Goal: Task Accomplishment & Management: Manage account settings

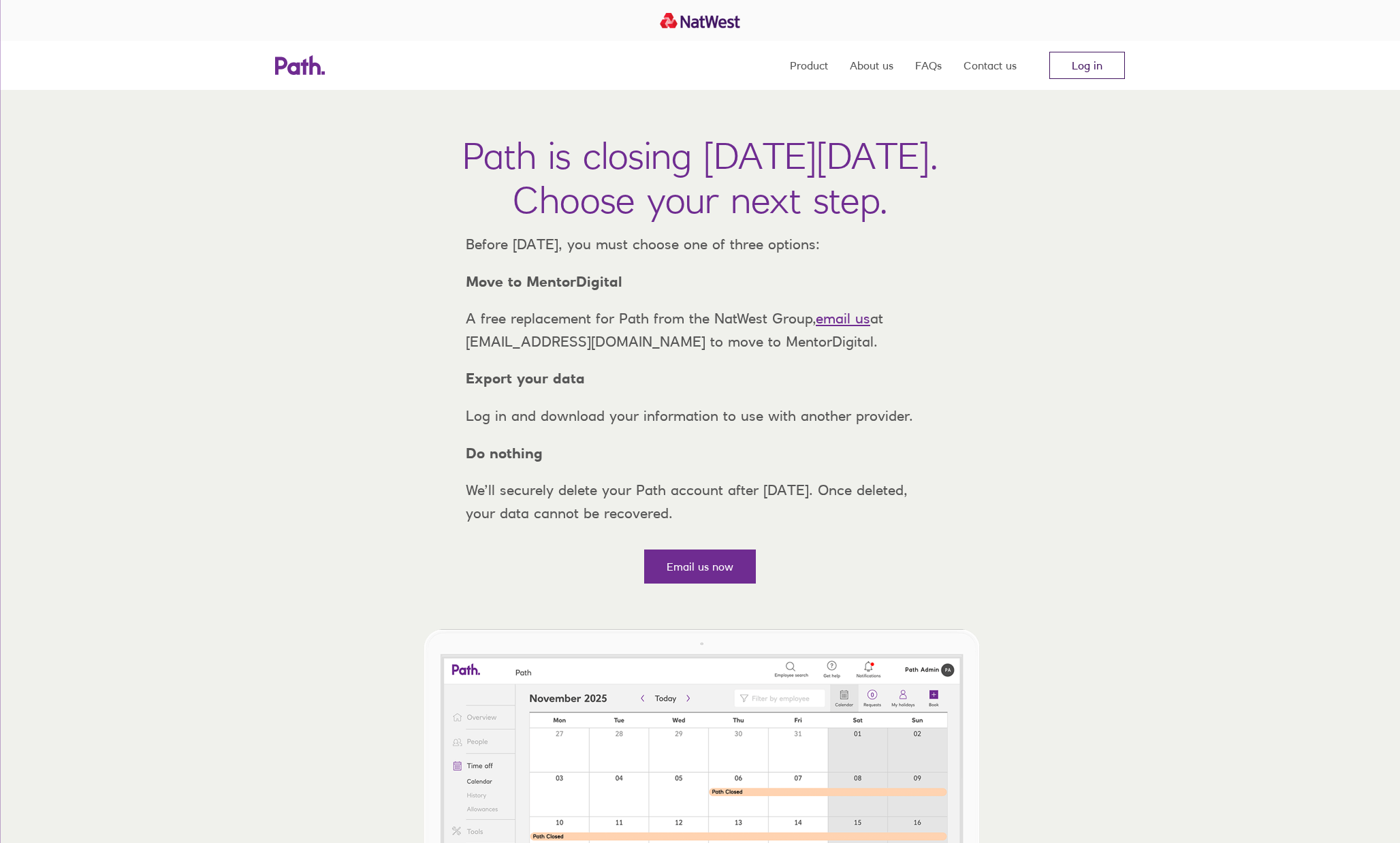
click at [1100, 67] on link "Log in" at bounding box center [1087, 65] width 76 height 27
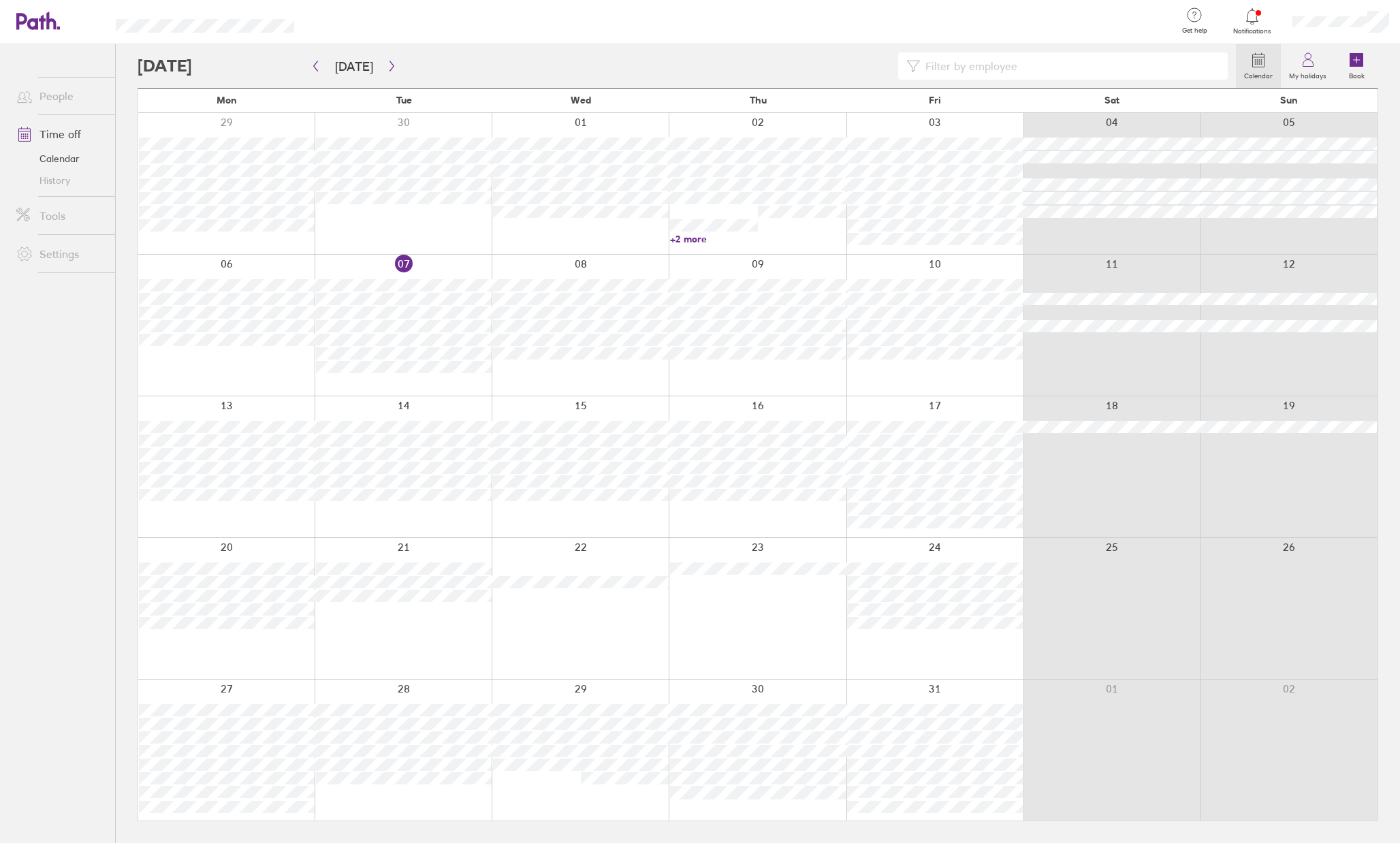
click at [191, 68] on div at bounding box center [686, 66] width 1098 height 27
click at [386, 72] on button "button" at bounding box center [391, 67] width 17 height 23
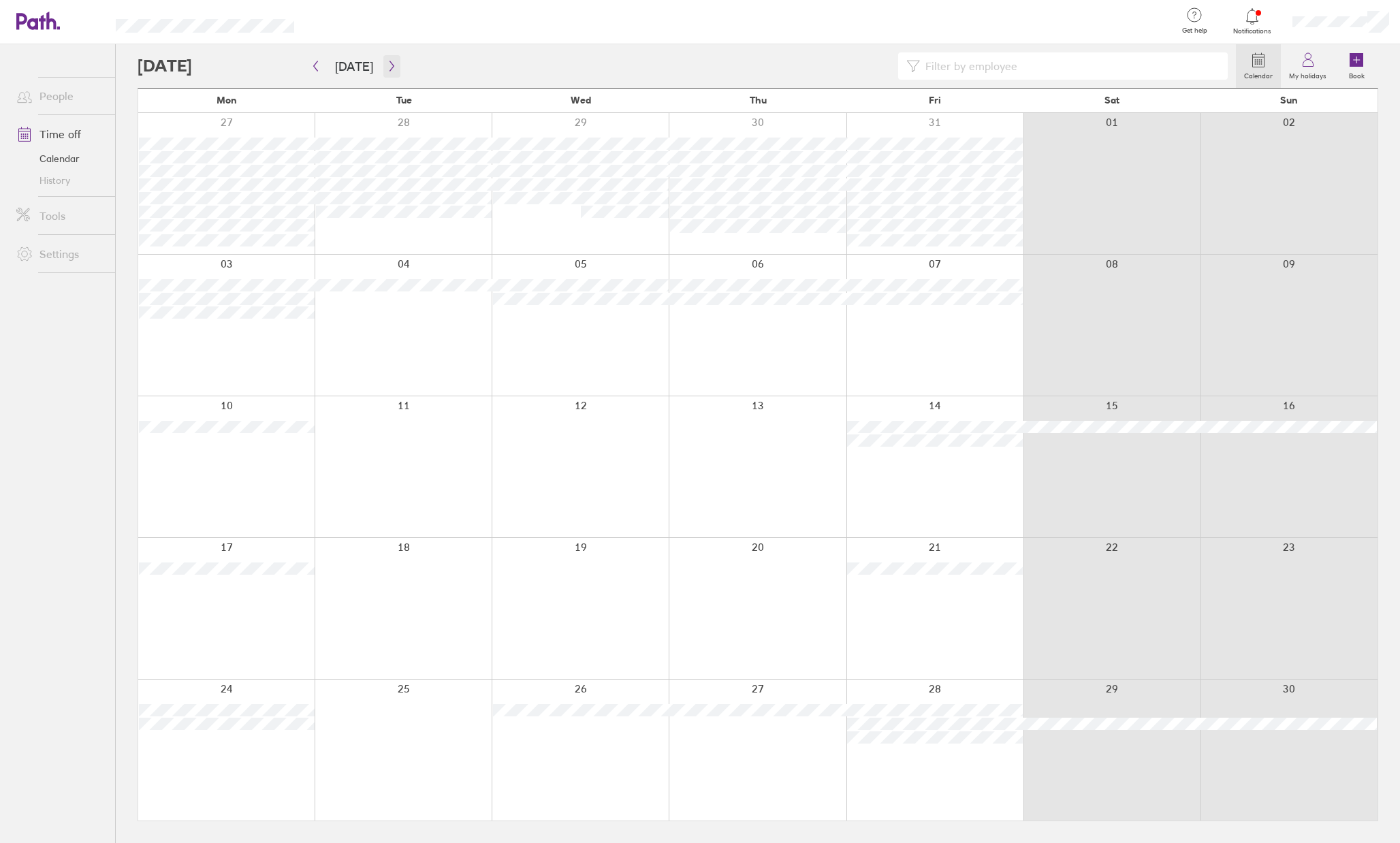
click at [389, 71] on icon "button" at bounding box center [392, 66] width 10 height 11
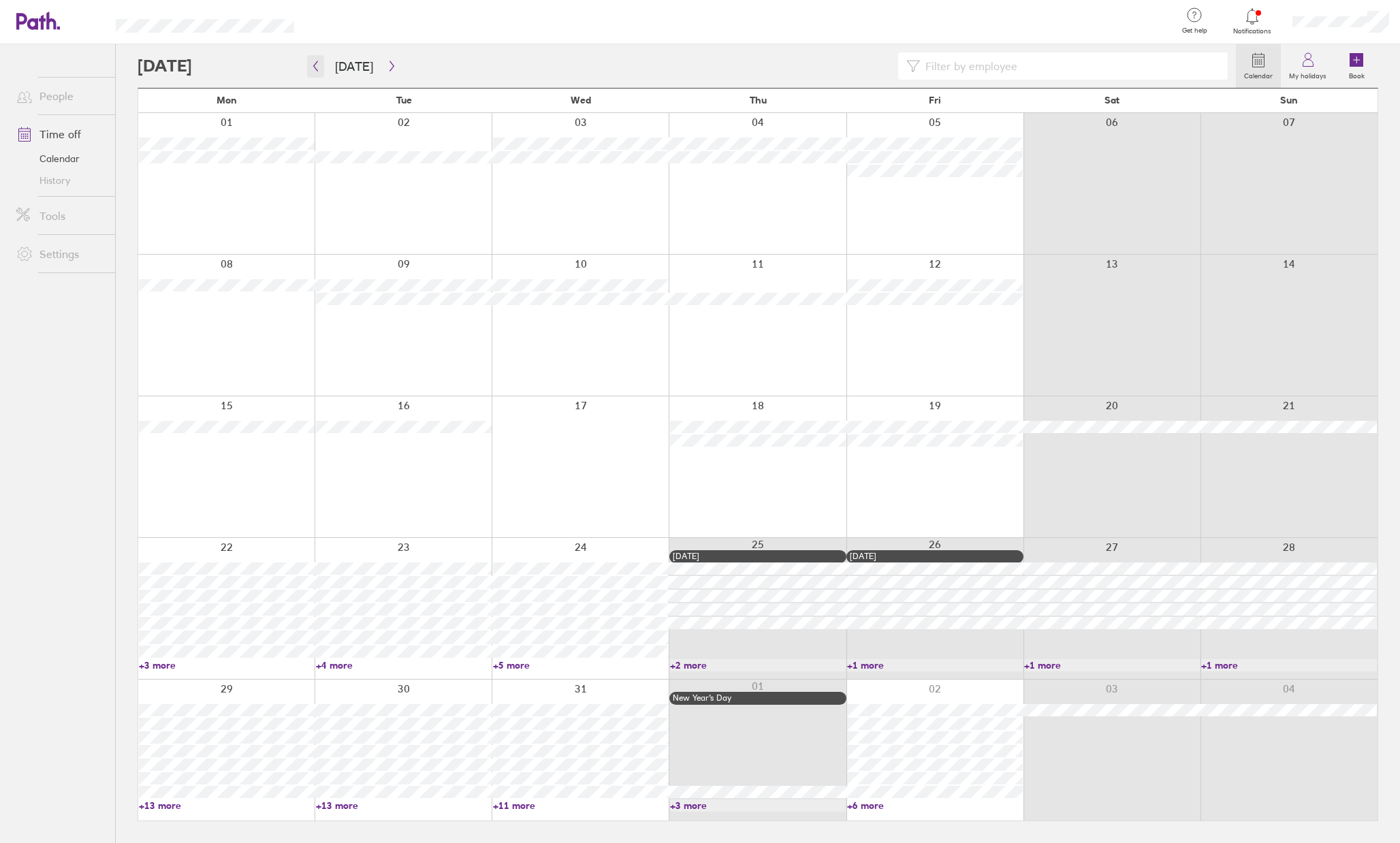
click at [317, 71] on icon "button" at bounding box center [315, 66] width 4 height 10
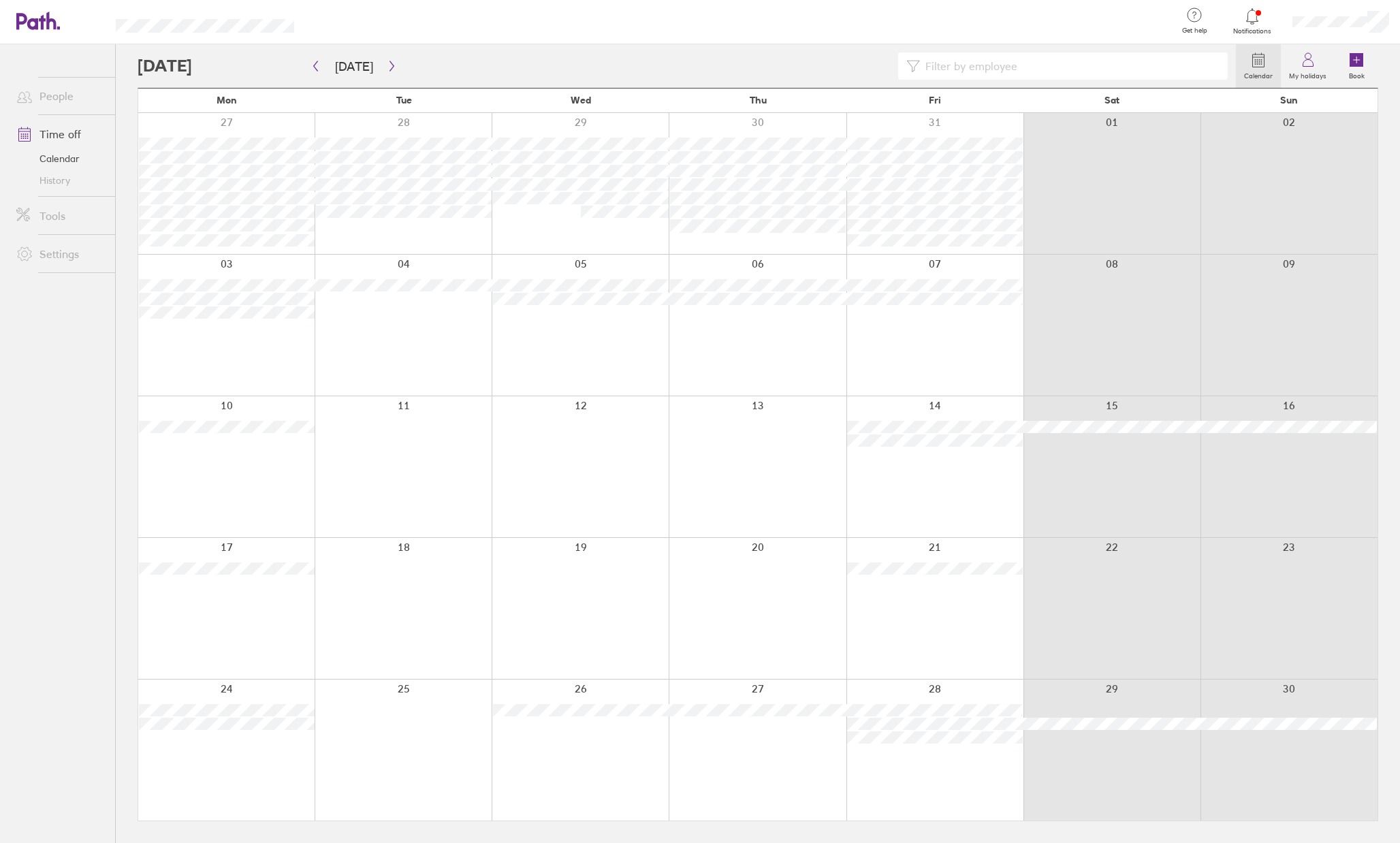
click at [954, 670] on div at bounding box center [935, 607] width 177 height 141
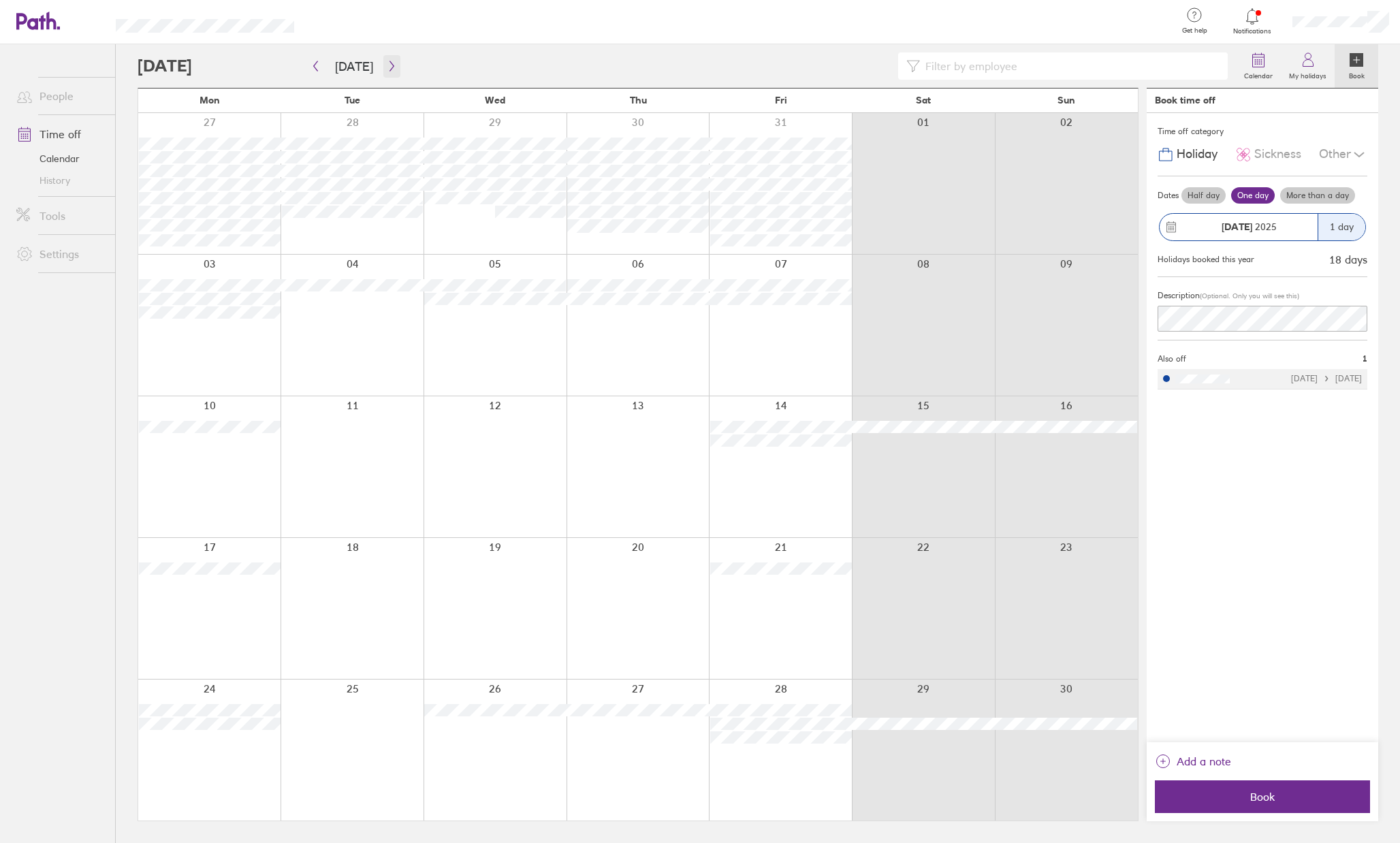
click at [387, 63] on icon "button" at bounding box center [392, 66] width 10 height 11
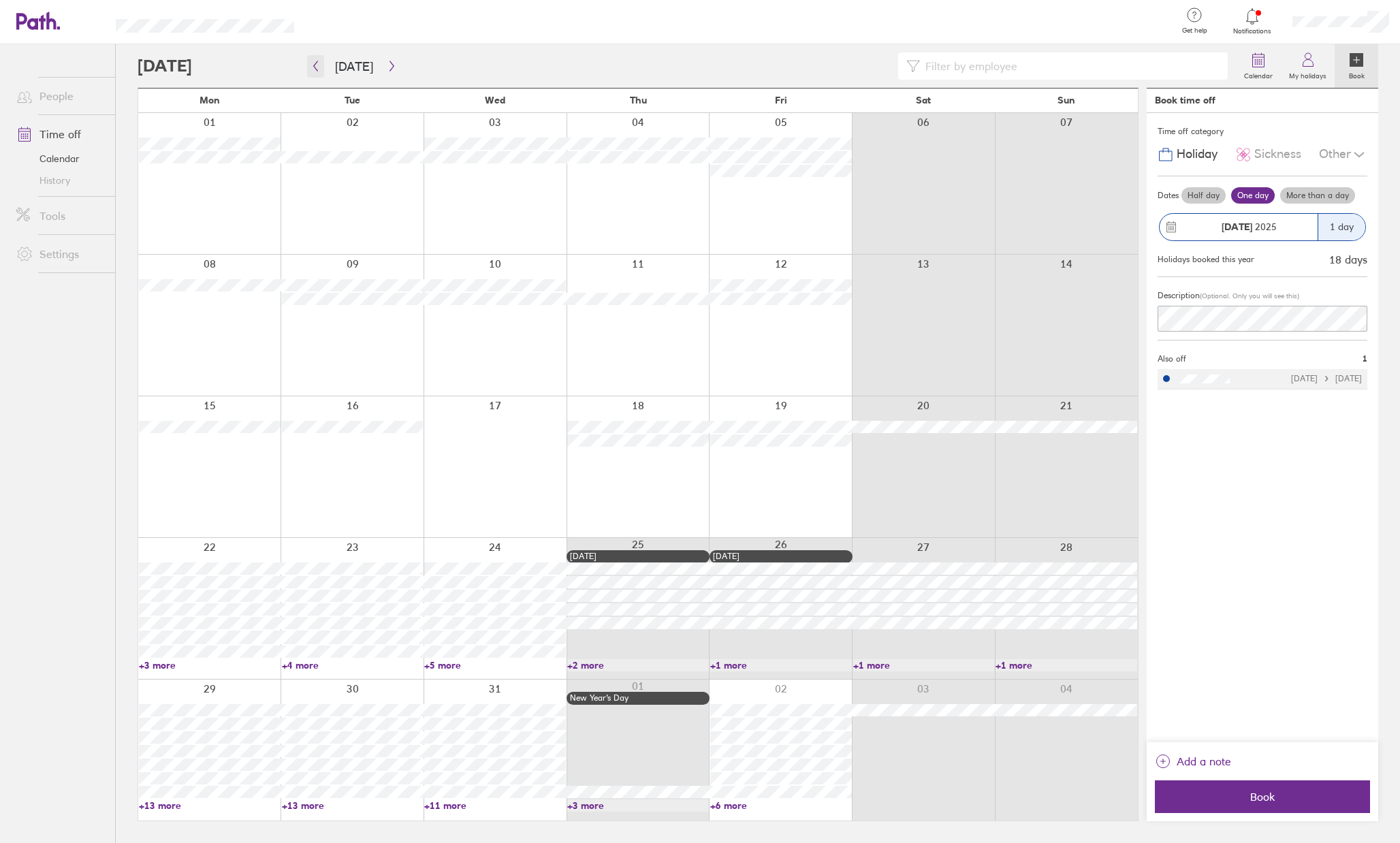
click at [312, 68] on icon "button" at bounding box center [315, 66] width 10 height 11
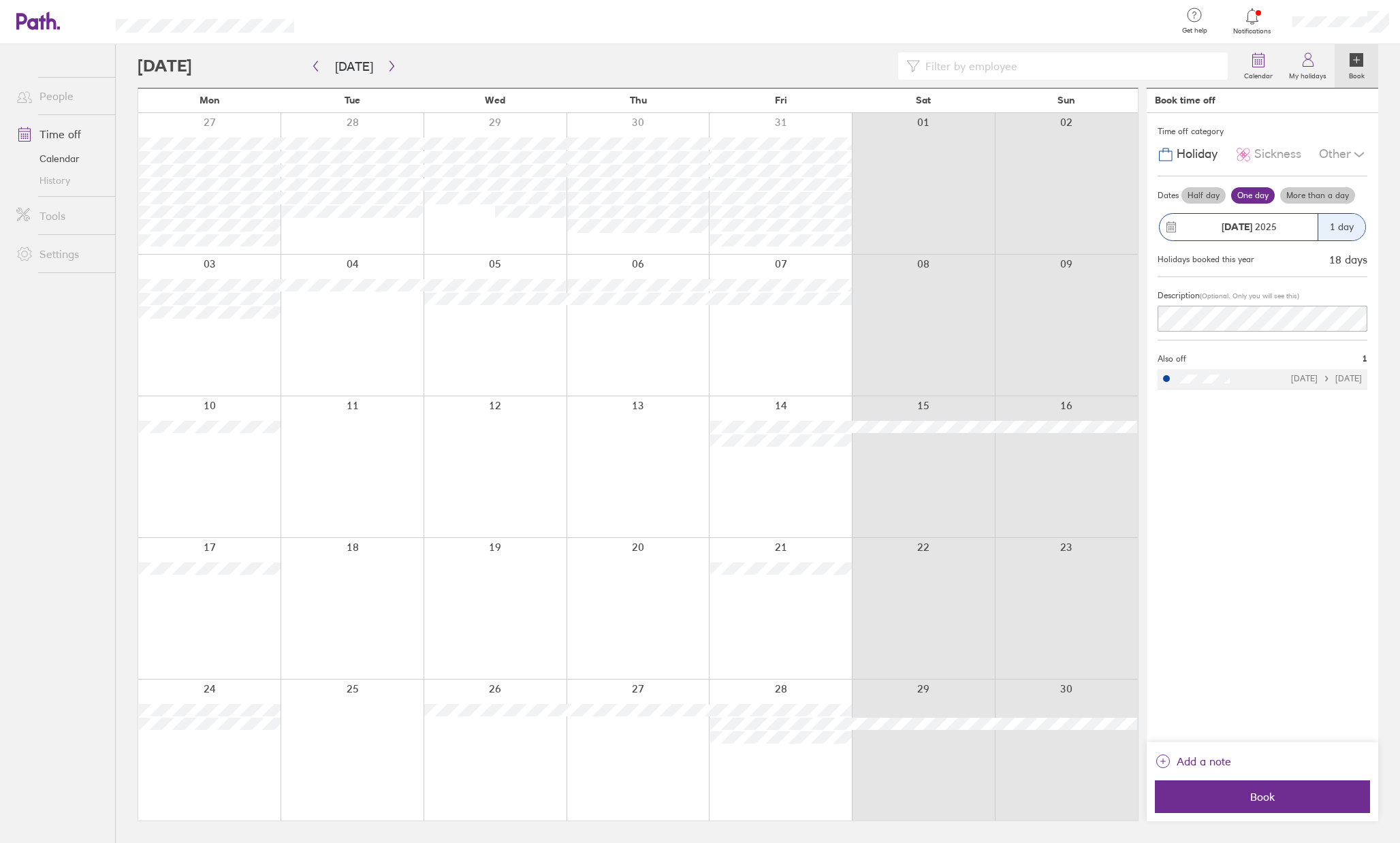
click at [658, 587] on div at bounding box center [638, 607] width 143 height 141
click at [1317, 68] on label "My holidays" at bounding box center [1307, 74] width 54 height 12
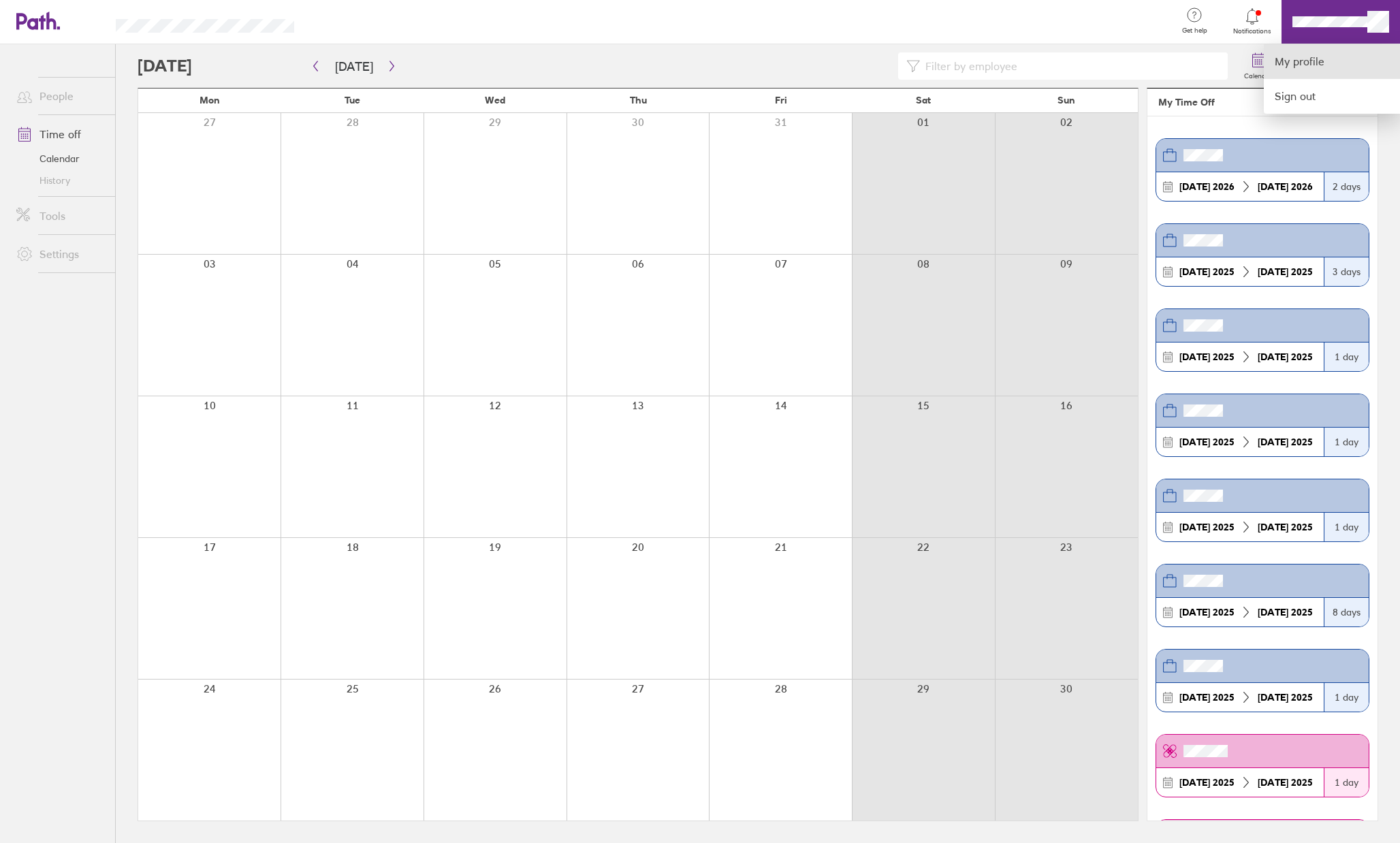
click at [1303, 65] on link "My profile" at bounding box center [1332, 61] width 136 height 35
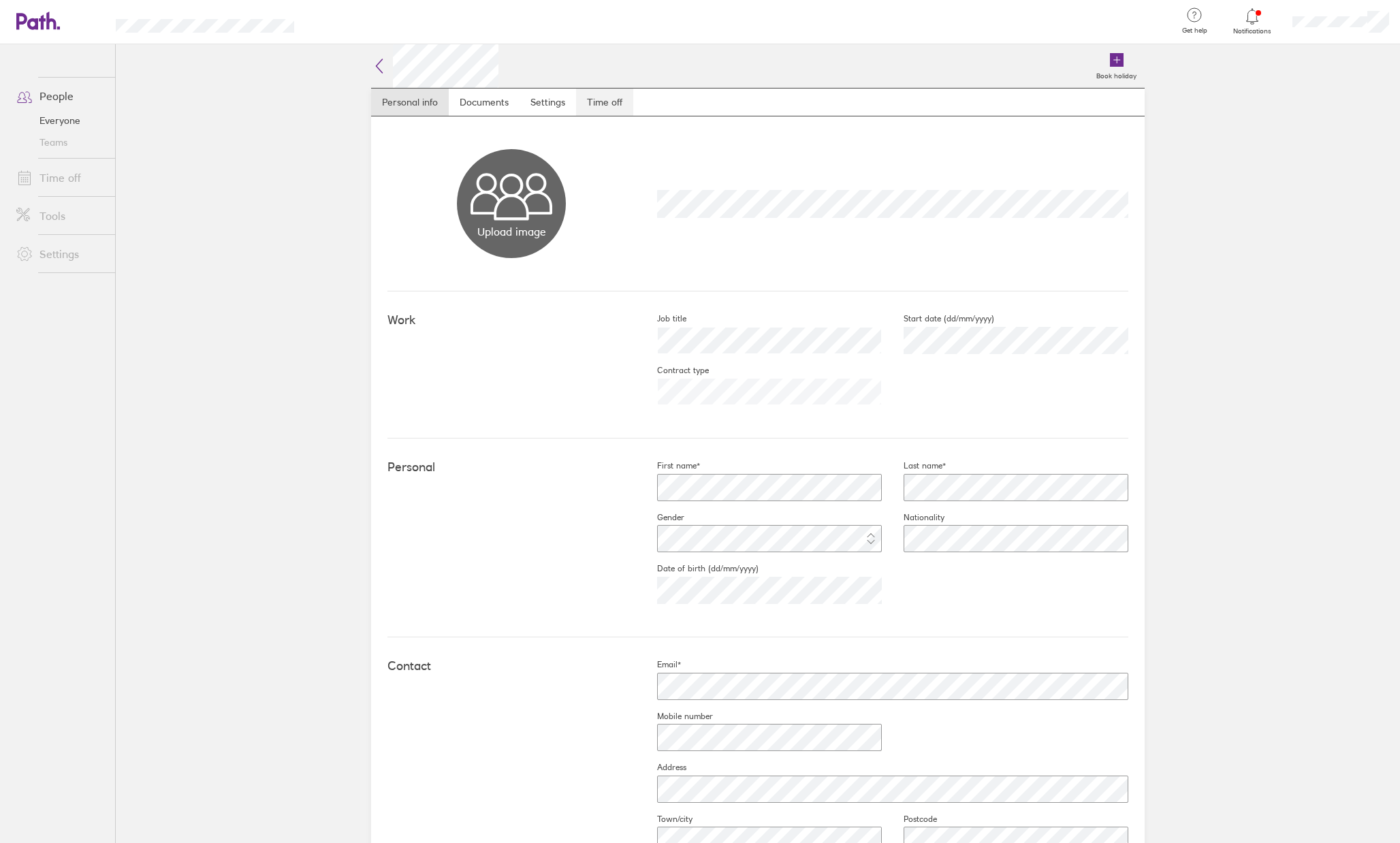
click at [602, 101] on link "Time off" at bounding box center [604, 102] width 57 height 27
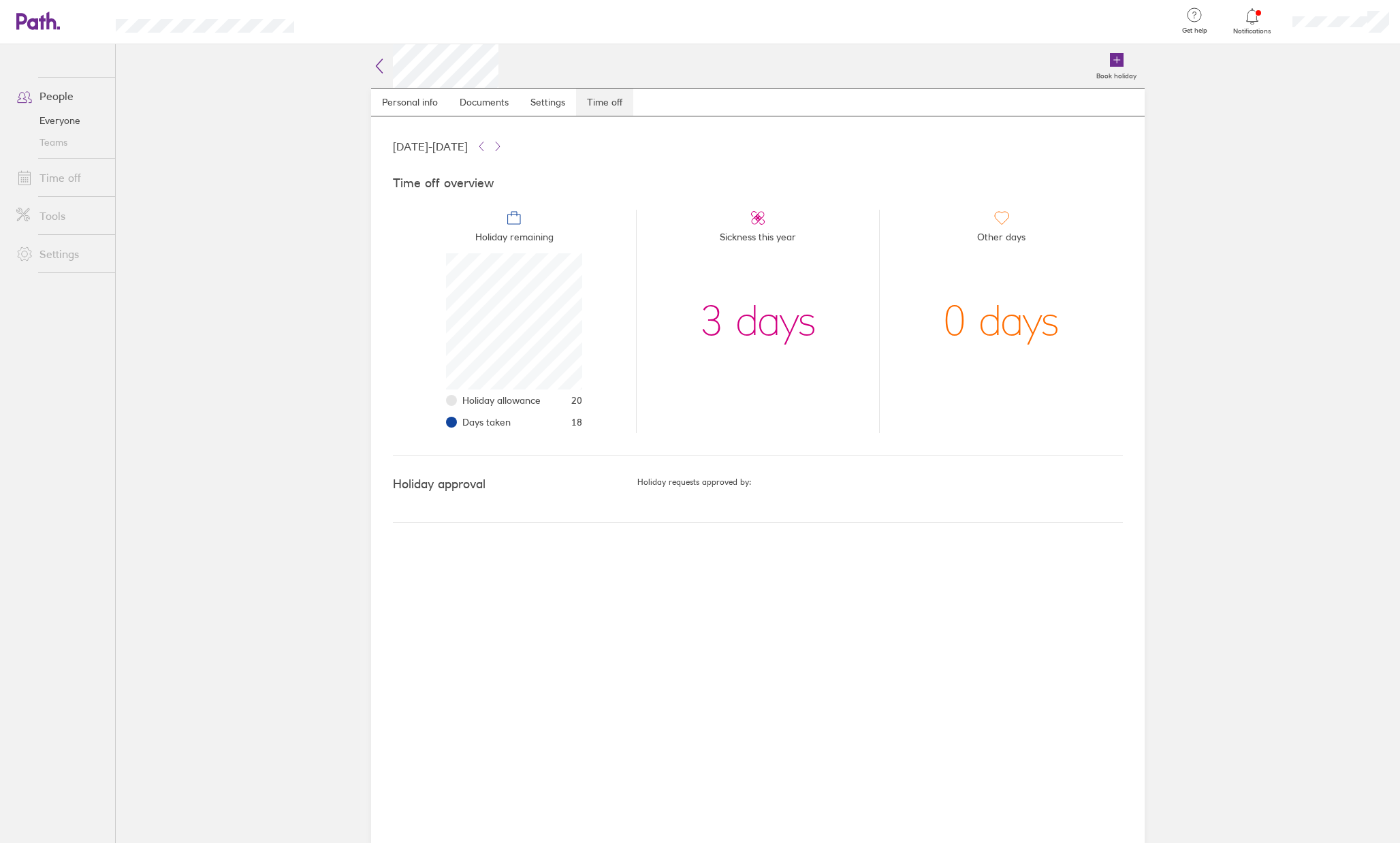
scroll to position [136, 136]
click at [1113, 67] on icon at bounding box center [1116, 60] width 14 height 14
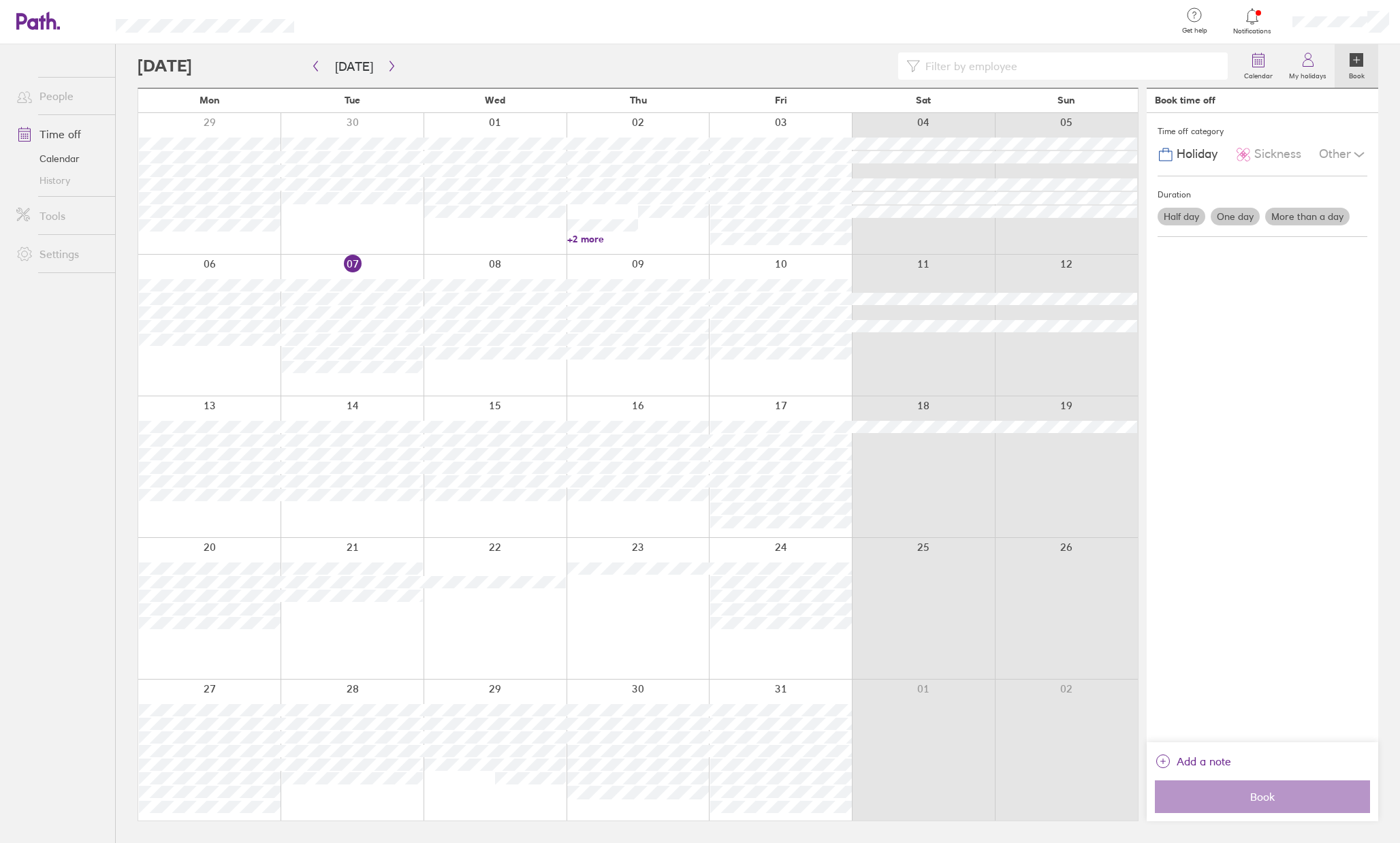
click at [1295, 214] on label "More than a day" at bounding box center [1307, 216] width 84 height 18
click at [0, 0] on input "More than a day" at bounding box center [0, 0] width 0 height 0
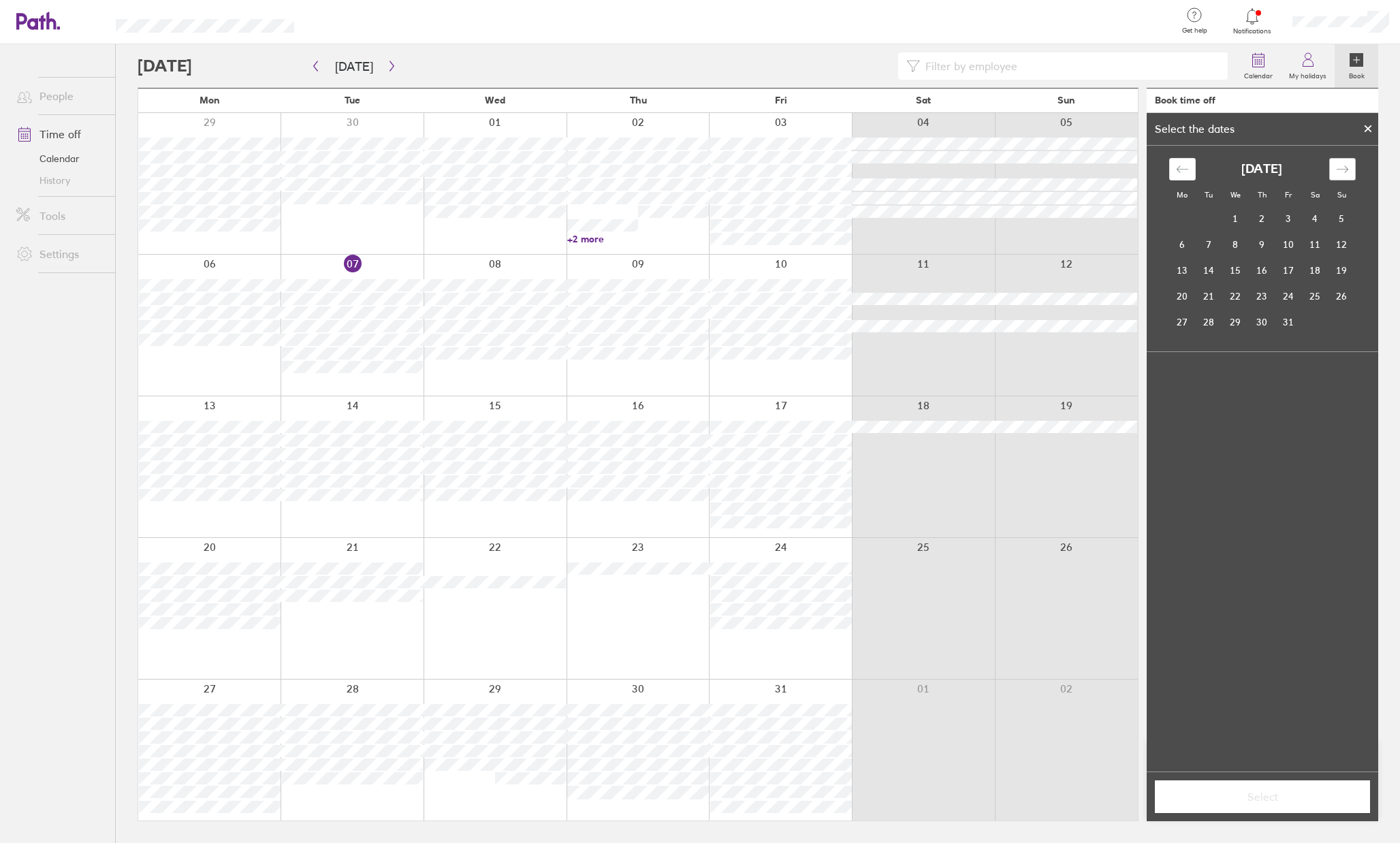
click at [1340, 175] on icon "Move forward to switch to the next month." at bounding box center [1342, 169] width 13 height 13
click at [1287, 322] on td "28" at bounding box center [1288, 322] width 27 height 26
click at [1348, 171] on icon "Move forward to switch to the next month." at bounding box center [1342, 169] width 13 height 13
click at [1180, 219] on td "1" at bounding box center [1182, 219] width 27 height 26
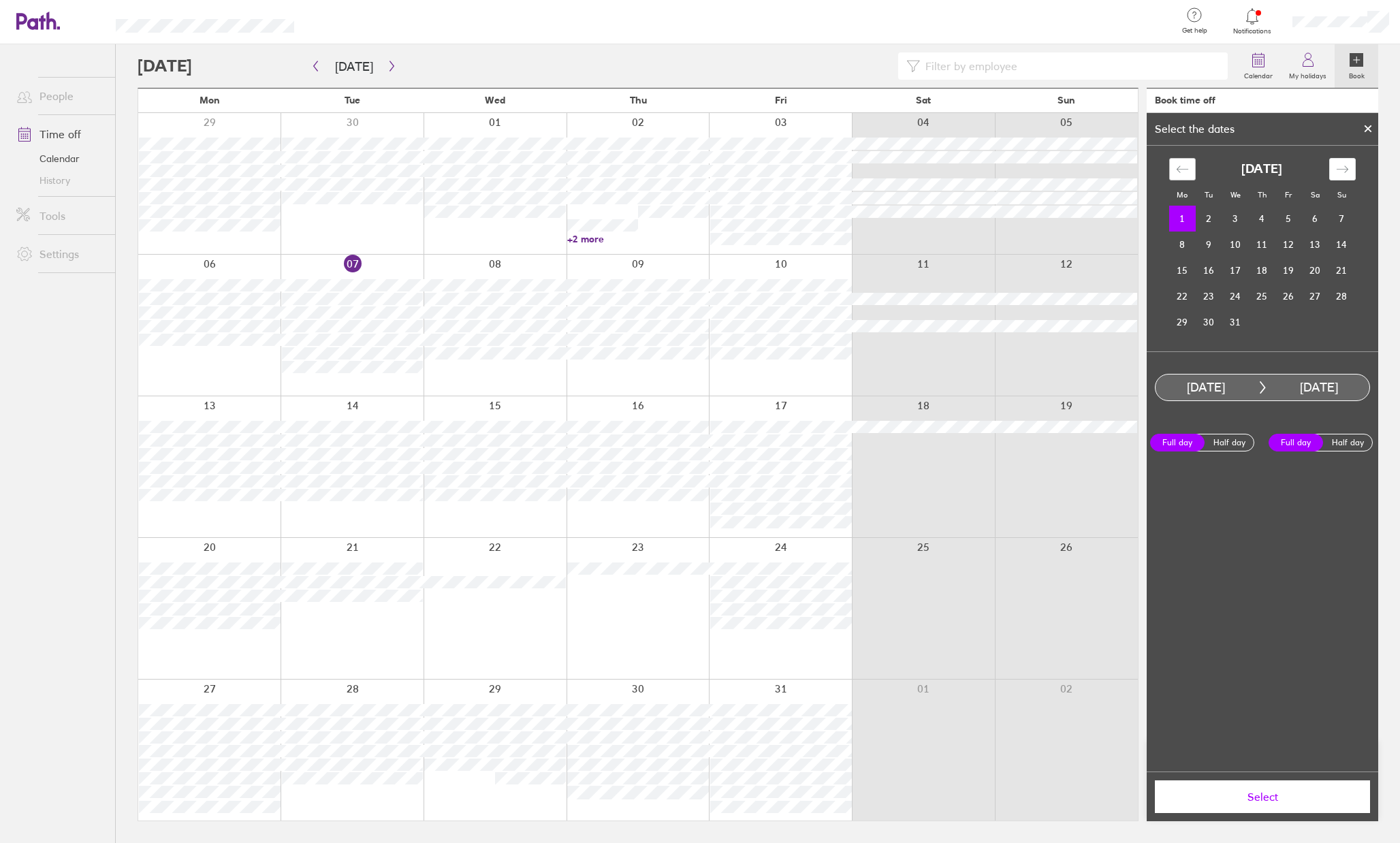
click at [1180, 171] on icon "Move backward to switch to the previous month." at bounding box center [1182, 169] width 13 height 13
click at [1341, 171] on icon "Move forward to switch to the next month." at bounding box center [1342, 169] width 13 height 13
click at [1261, 799] on span "Select" at bounding box center [1262, 796] width 196 height 12
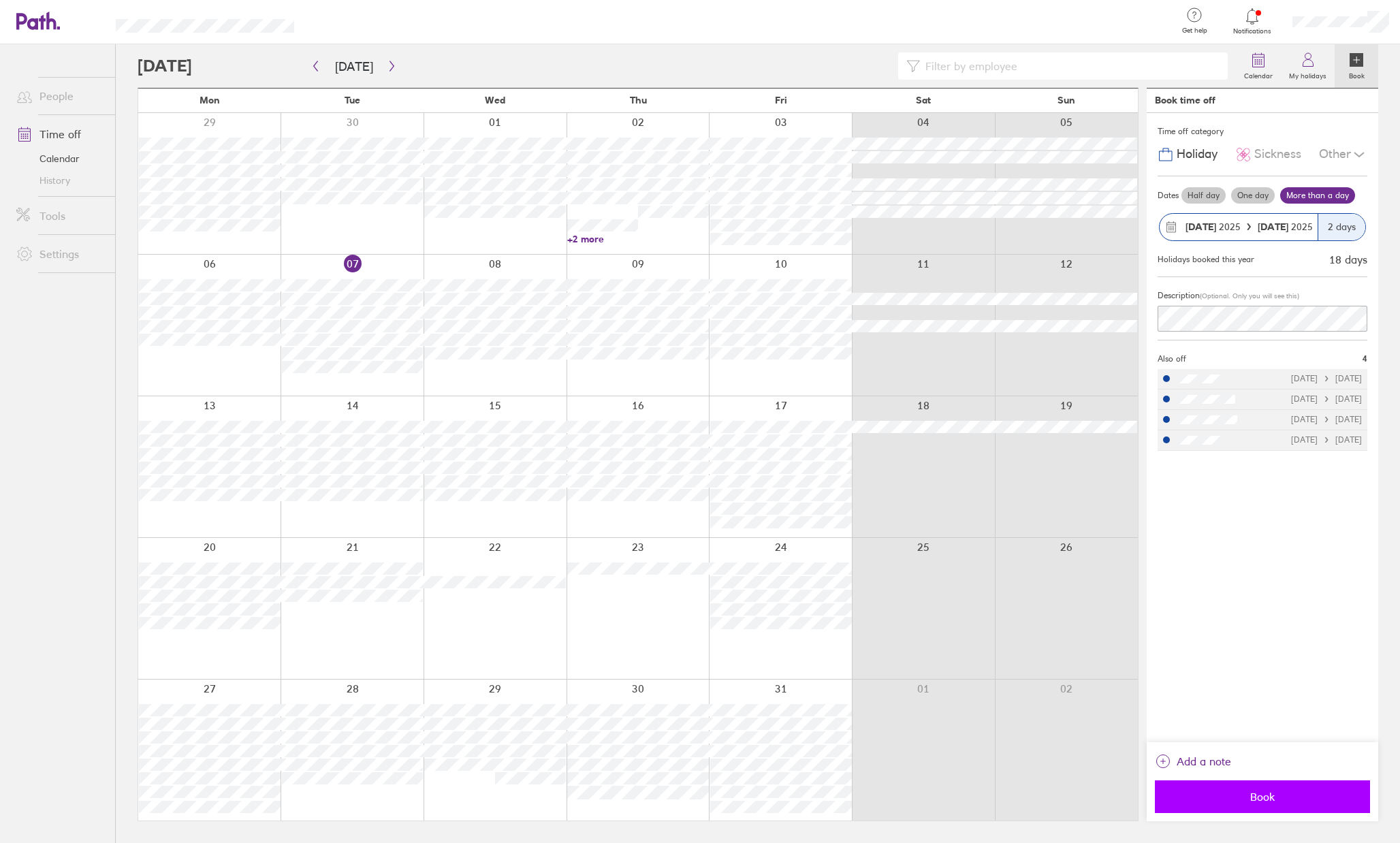
click at [1253, 797] on span "Book" at bounding box center [1262, 796] width 196 height 12
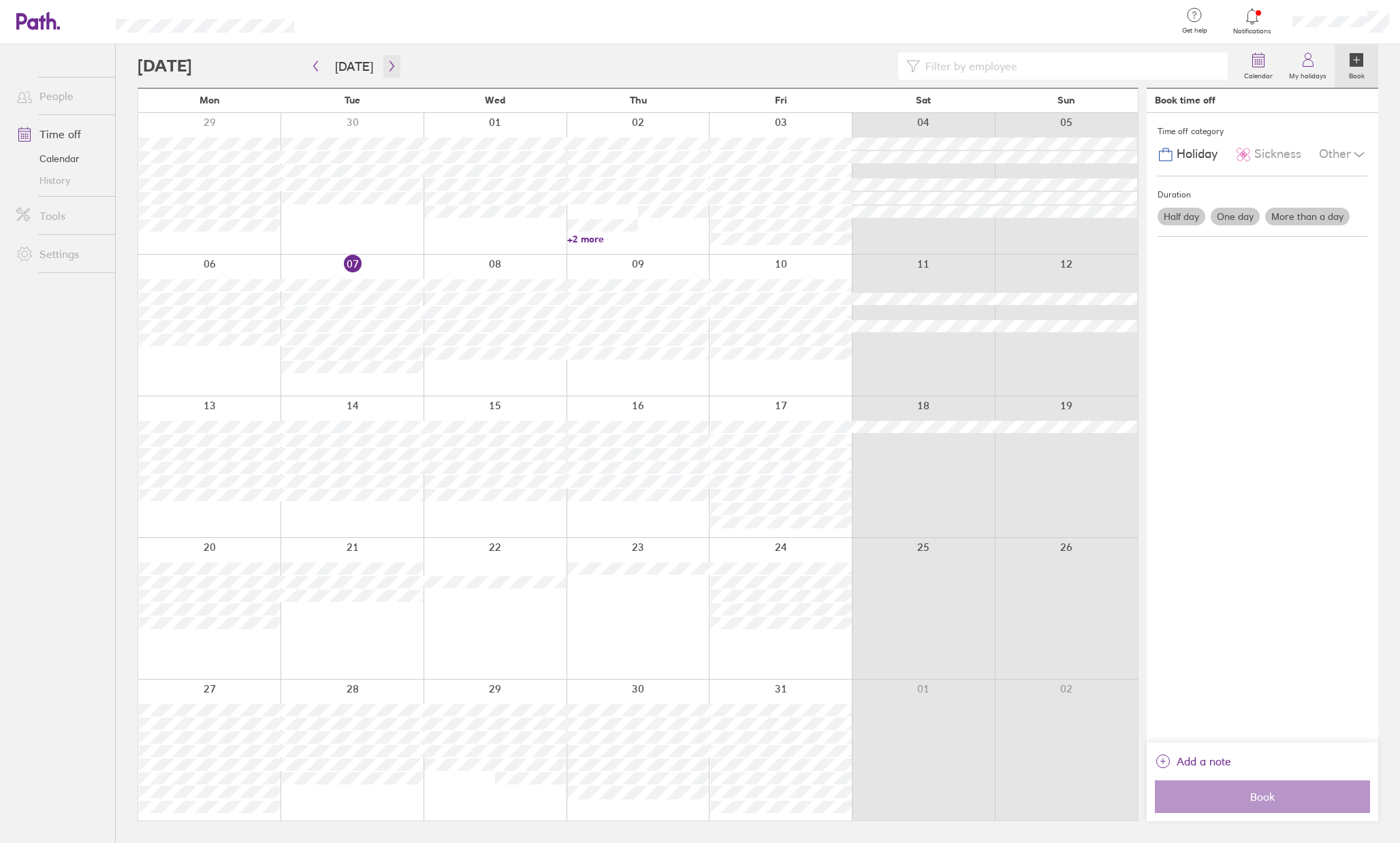
click at [387, 68] on icon "button" at bounding box center [392, 66] width 10 height 11
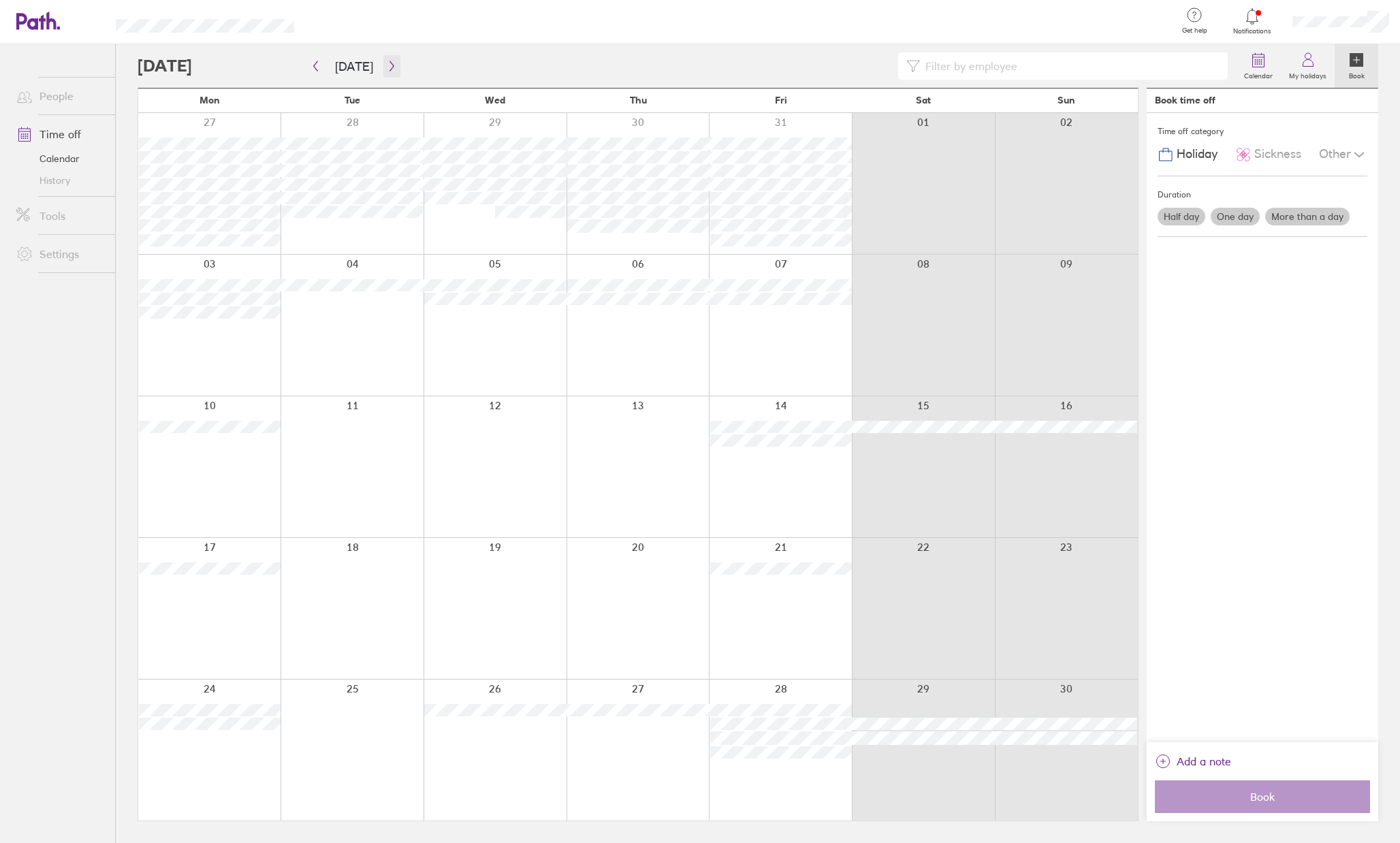
click at [388, 60] on icon "button" at bounding box center [392, 66] width 10 height 11
